Goal: Navigation & Orientation: Go to known website

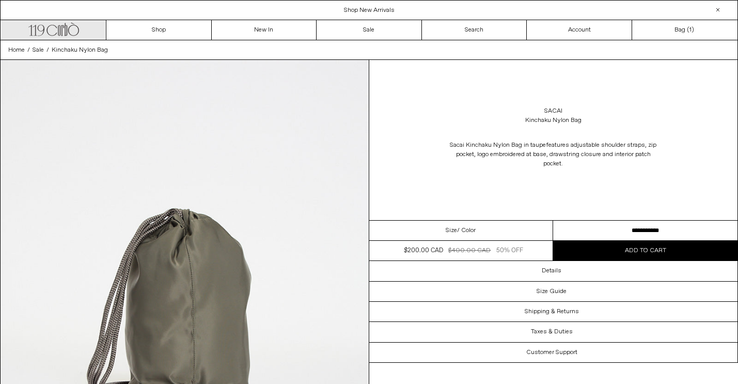
click at [86, 32] on link ".cls-1, .cls-2 { fill: #231f20; stroke: #231f20; stroke-miterlimit: 10; stroke-…" at bounding box center [53, 30] width 105 height 20
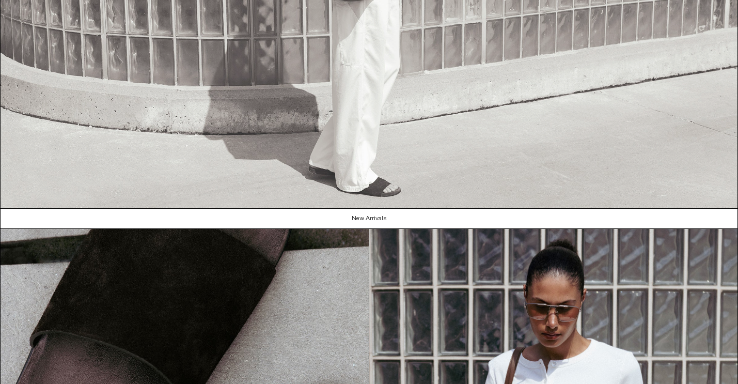
scroll to position [717, 0]
